Goal: Task Accomplishment & Management: Use online tool/utility

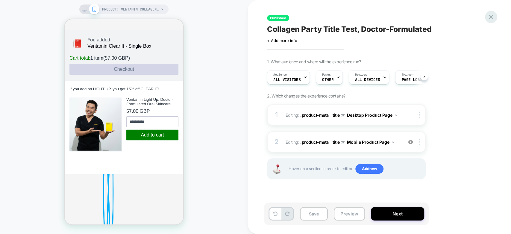
click at [0, 0] on icon at bounding box center [0, 0] width 0 height 0
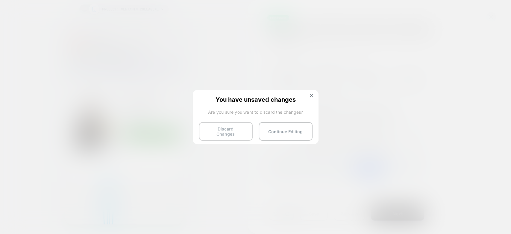
click at [242, 126] on button "Discard Changes" at bounding box center [226, 131] width 54 height 19
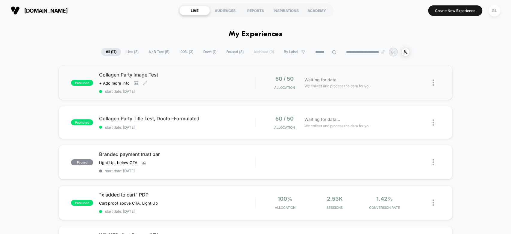
click at [226, 79] on div "Collagen Party Image Test Click to view images Click to edit experience details…" at bounding box center [177, 83] width 156 height 22
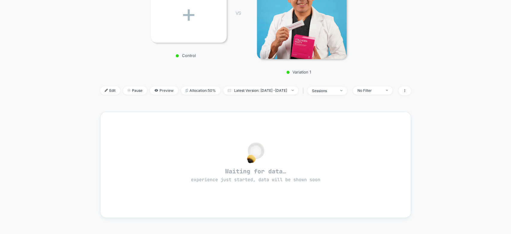
scroll to position [123, 0]
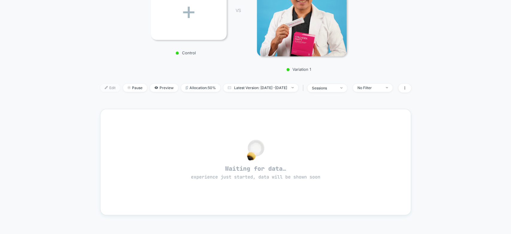
click at [101, 85] on span "Edit" at bounding box center [110, 88] width 20 height 8
